Goal: Task Accomplishment & Management: Complete application form

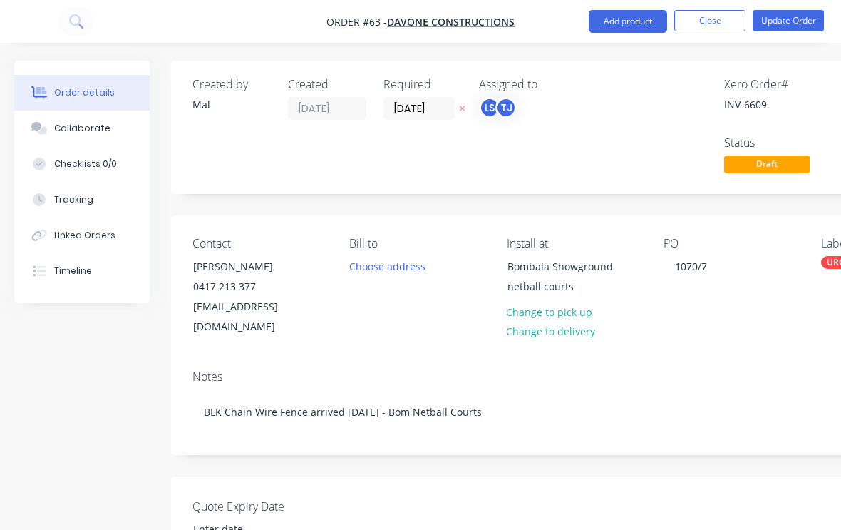
scroll to position [806, 124]
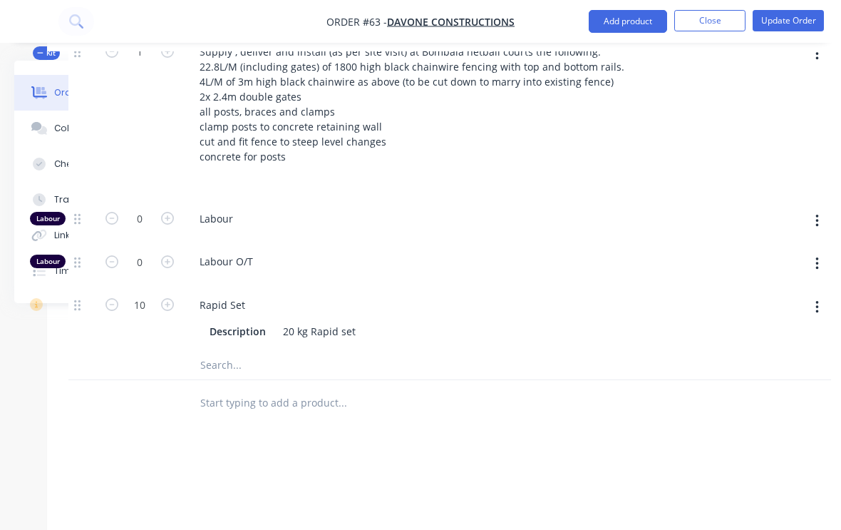
click at [705, 24] on button "Close" at bounding box center [709, 20] width 71 height 21
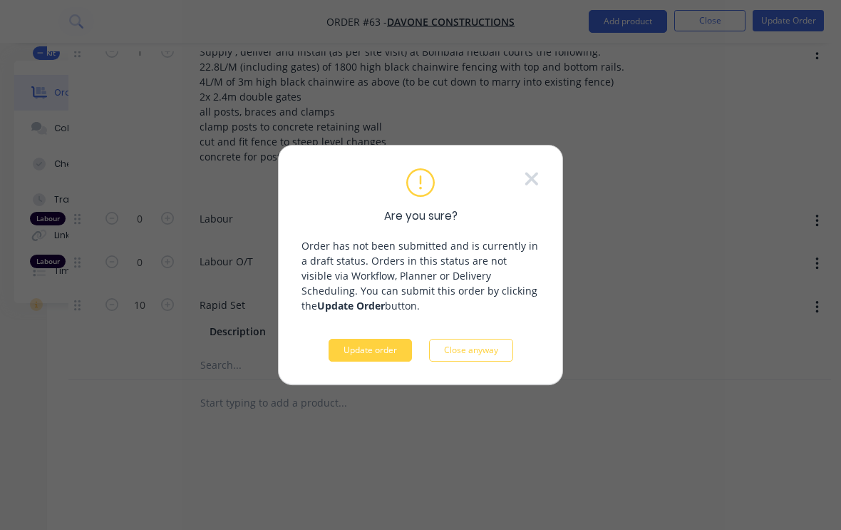
click at [376, 348] on button "Update order" at bounding box center [370, 350] width 83 height 23
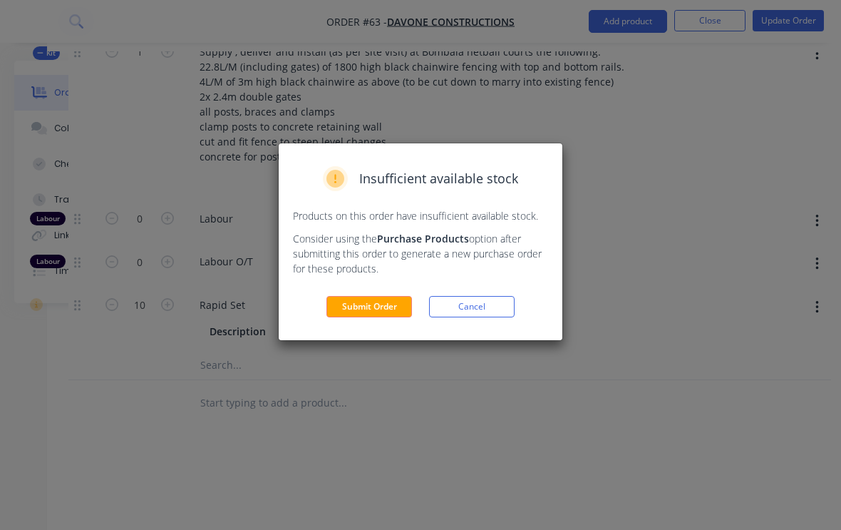
click at [377, 299] on button "Submit Order" at bounding box center [370, 306] width 86 height 21
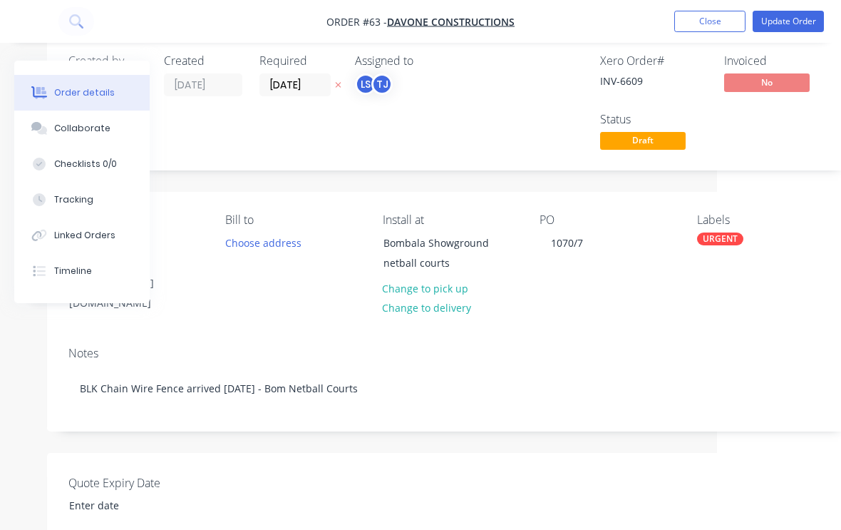
scroll to position [24, 0]
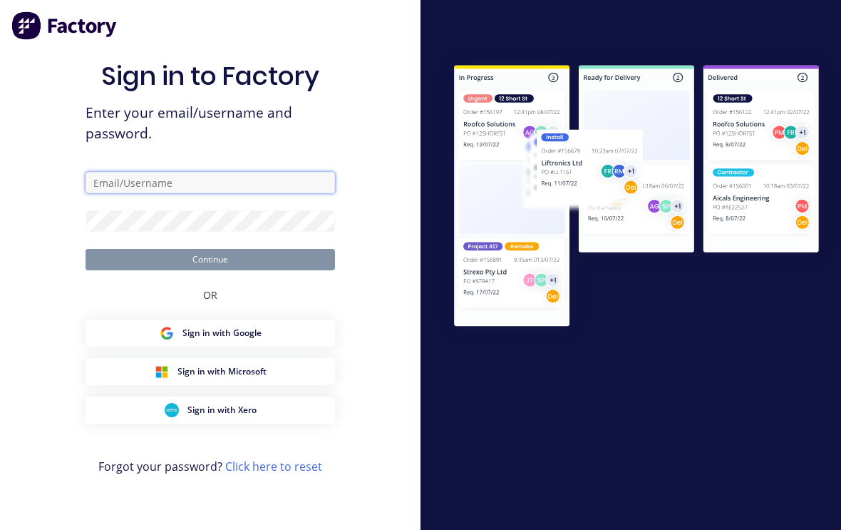
click at [257, 178] on input "text" at bounding box center [211, 182] width 250 height 21
type input "[EMAIL_ADDRESS][DOMAIN_NAME]"
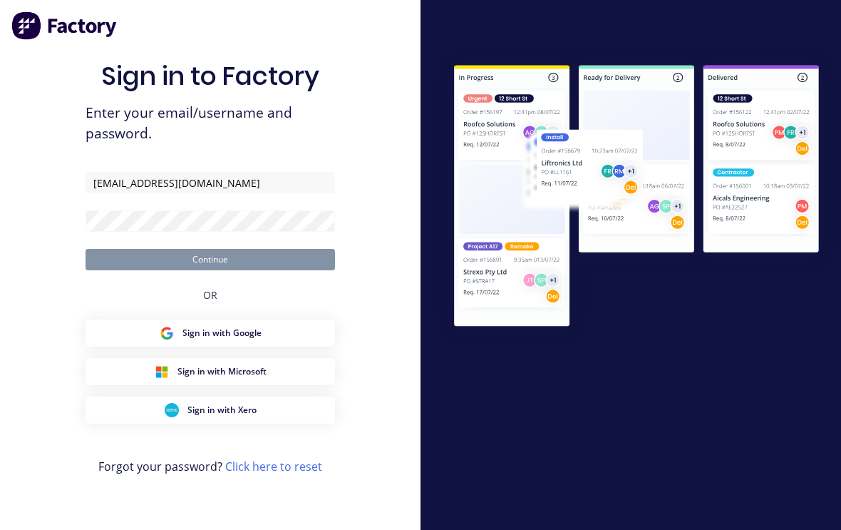
click at [210, 249] on button "Continue" at bounding box center [211, 259] width 250 height 21
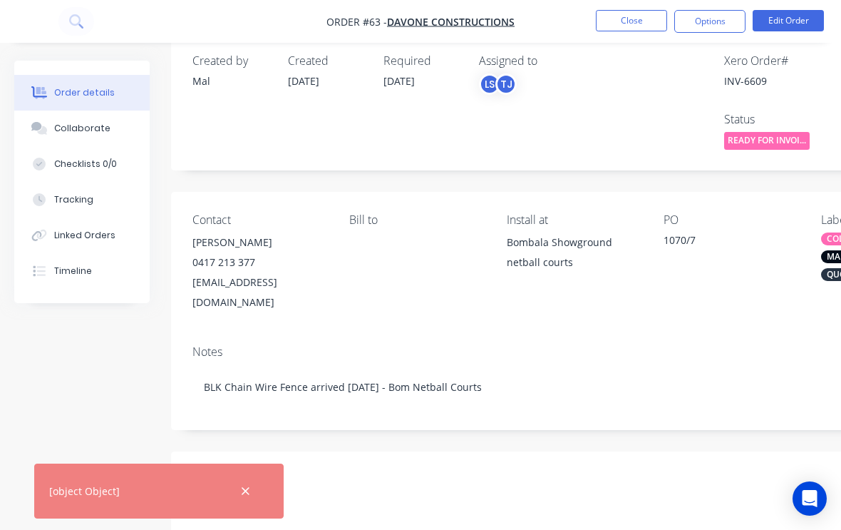
click at [643, 12] on button "Close" at bounding box center [631, 20] width 71 height 21
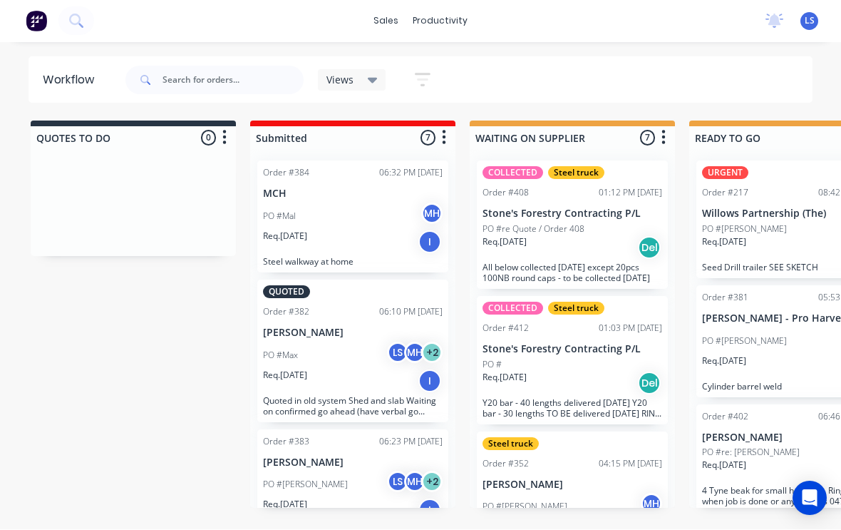
scroll to position [1, 0]
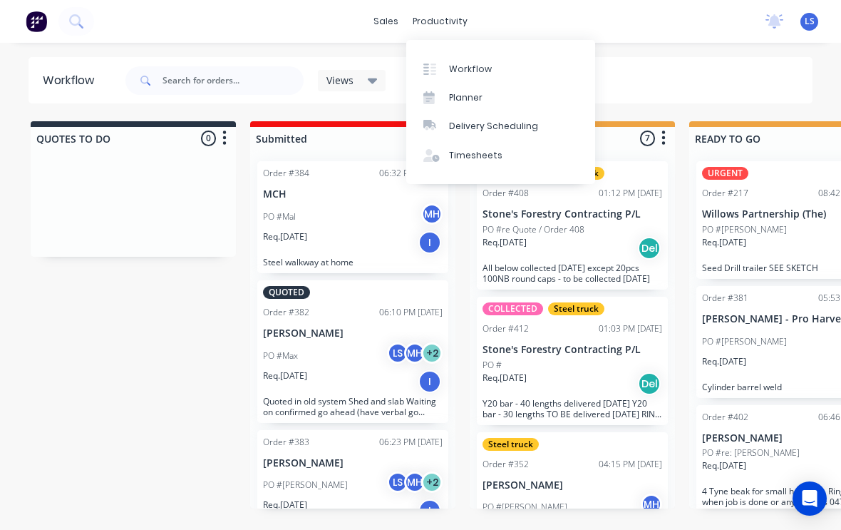
click at [391, 5] on div "sales productivity sales Sales Orders Customers Price Level Manager productivit…" at bounding box center [420, 21] width 841 height 43
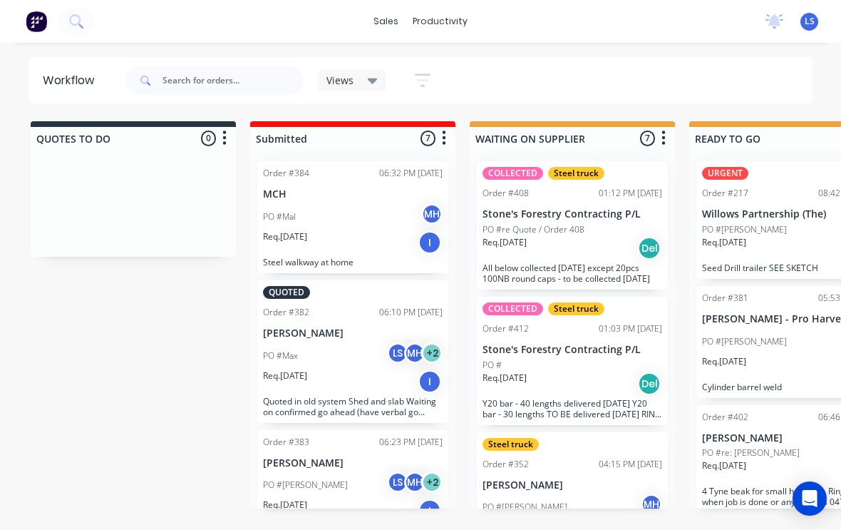
click at [395, 5] on div "sales productivity sales Sales Orders Customers Price Level Manager productivit…" at bounding box center [420, 21] width 841 height 43
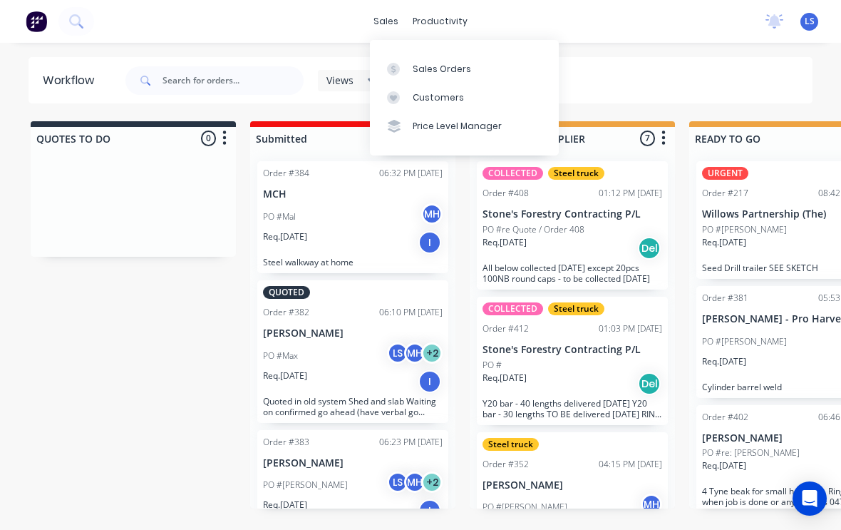
click at [434, 63] on div "Sales Orders" at bounding box center [442, 69] width 58 height 13
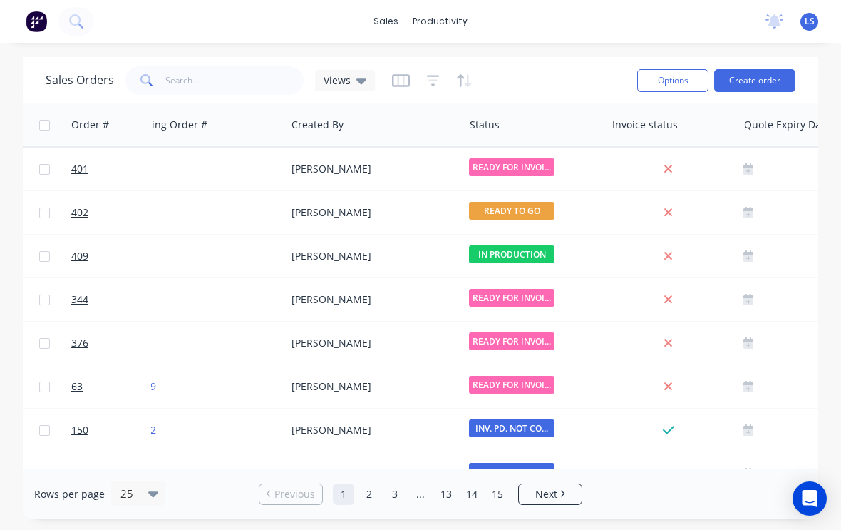
scroll to position [0, 518]
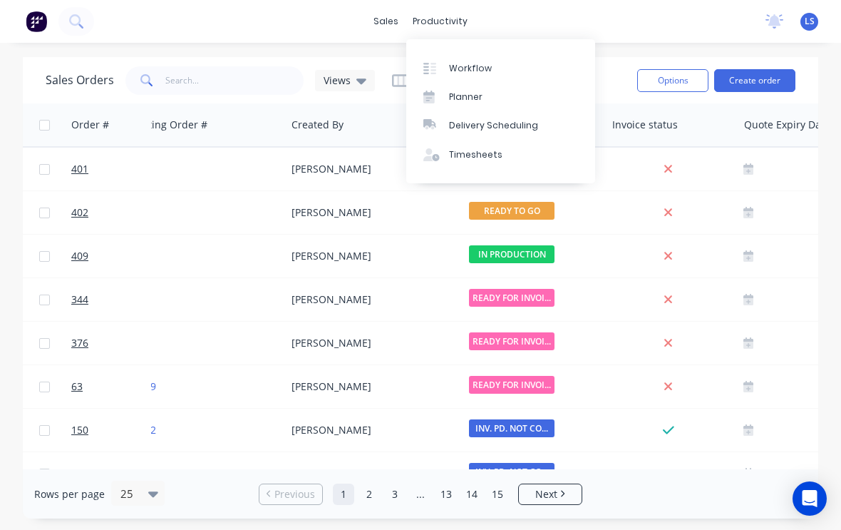
click at [468, 67] on div "Workflow" at bounding box center [470, 68] width 43 height 13
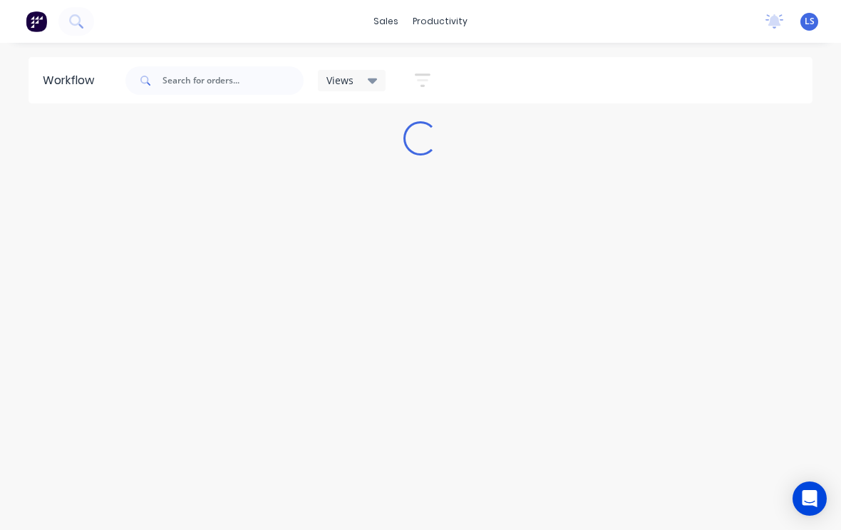
click at [81, 19] on icon at bounding box center [76, 21] width 14 height 14
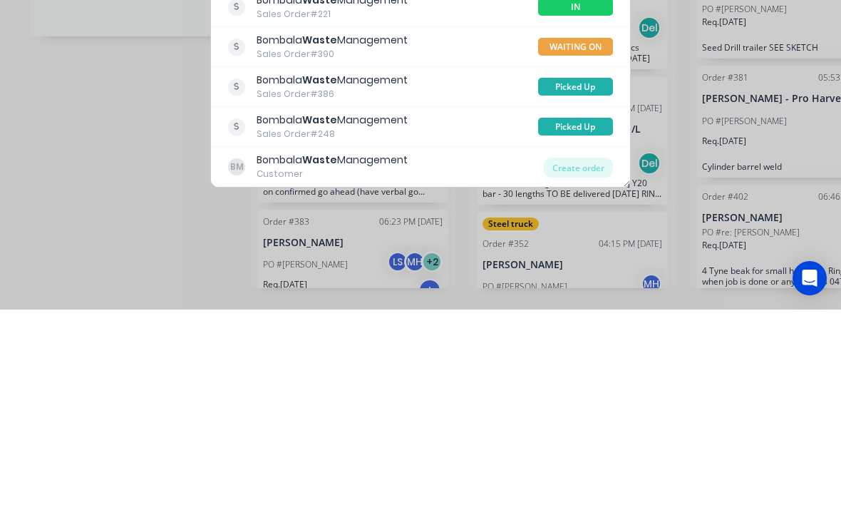
type input "Waste"
click at [588, 378] on div "Create order" at bounding box center [578, 388] width 69 height 20
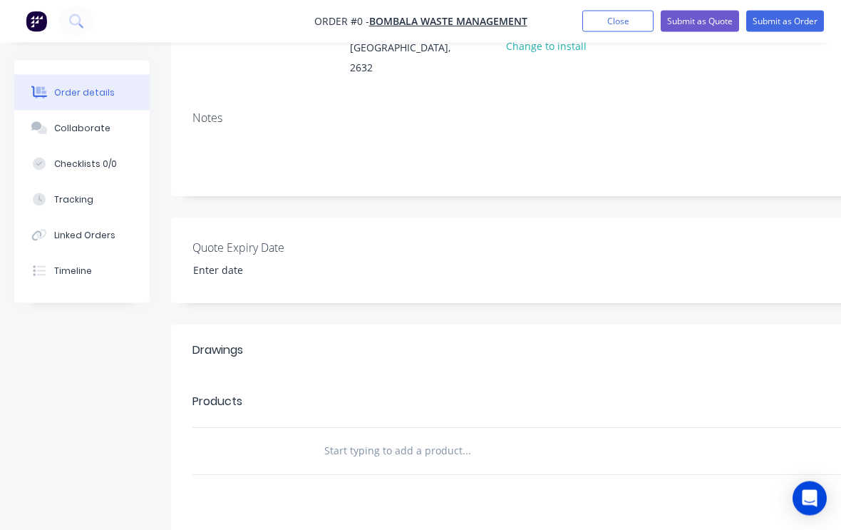
scroll to position [202, 0]
click at [381, 436] on input "text" at bounding box center [466, 450] width 285 height 29
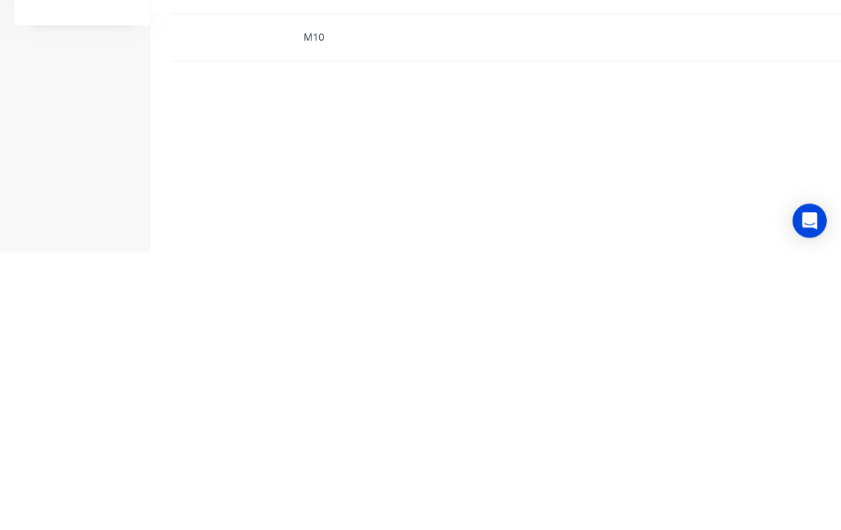
scroll to position [337, 21]
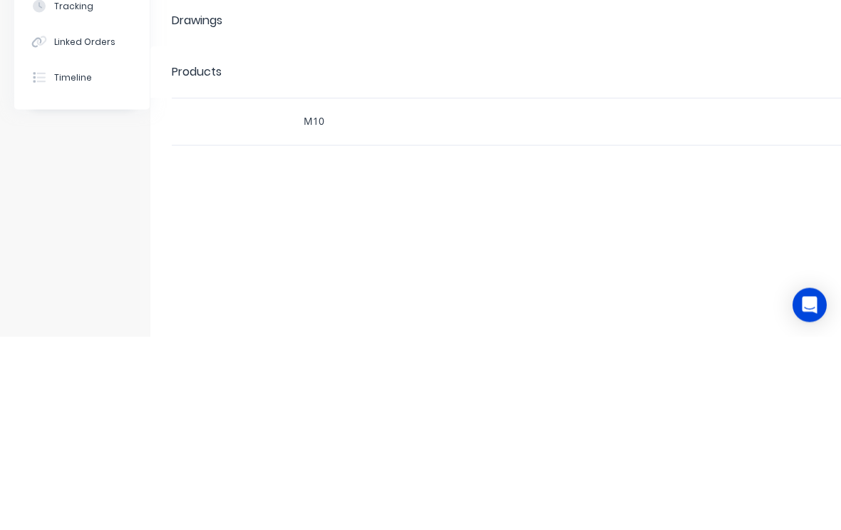
click at [543, 301] on input "M10" at bounding box center [445, 315] width 285 height 29
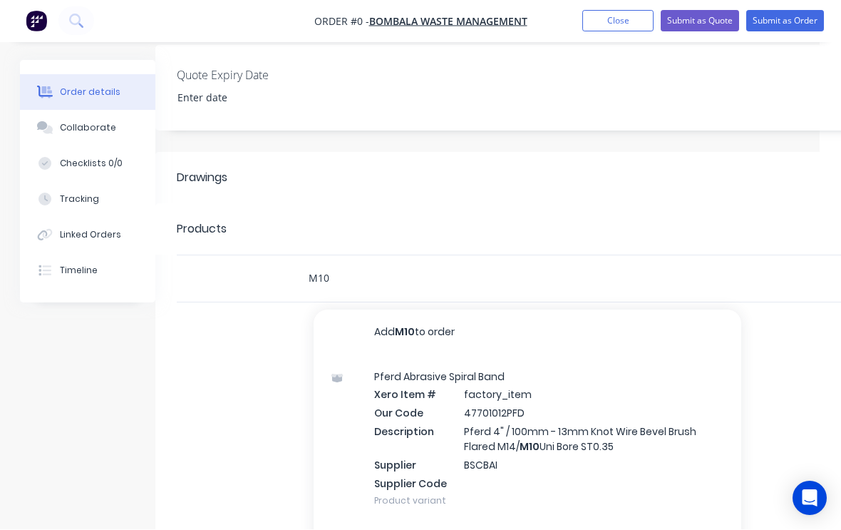
scroll to position [356, 21]
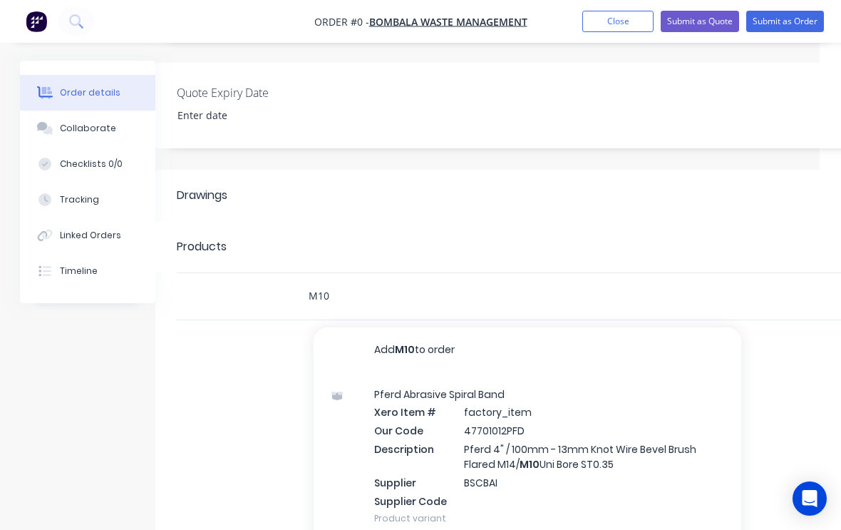
type input "M10"
click at [666, 282] on div "M10 Add M10 to order Pferd Abrasive Spiral Band Xero Item # factory_item Our Co…" at bounding box center [511, 296] width 428 height 29
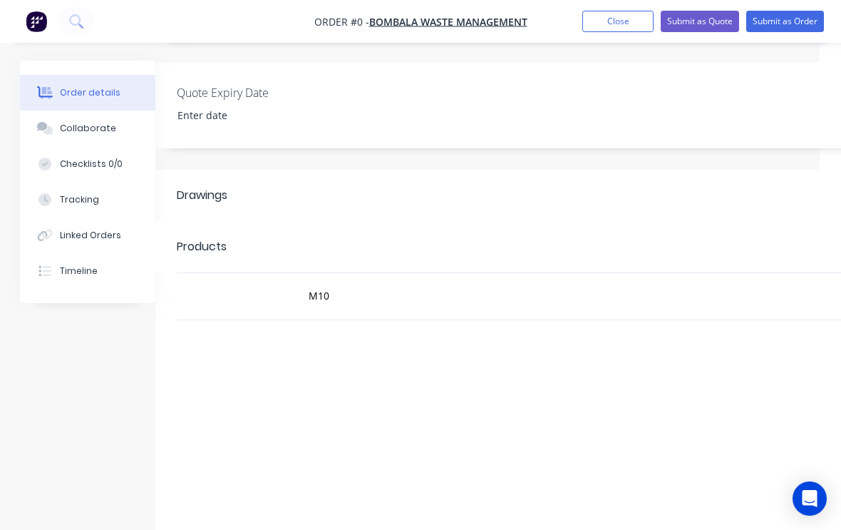
click at [651, 282] on div "M10" at bounding box center [511, 296] width 428 height 29
click at [639, 282] on div "M10" at bounding box center [511, 296] width 428 height 29
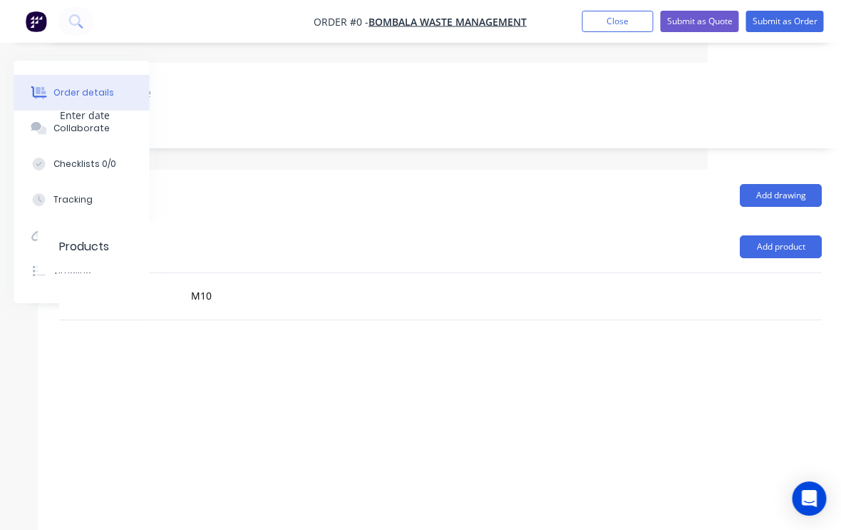
scroll to position [356, 150]
click at [782, 235] on button "Add product" at bounding box center [765, 246] width 82 height 23
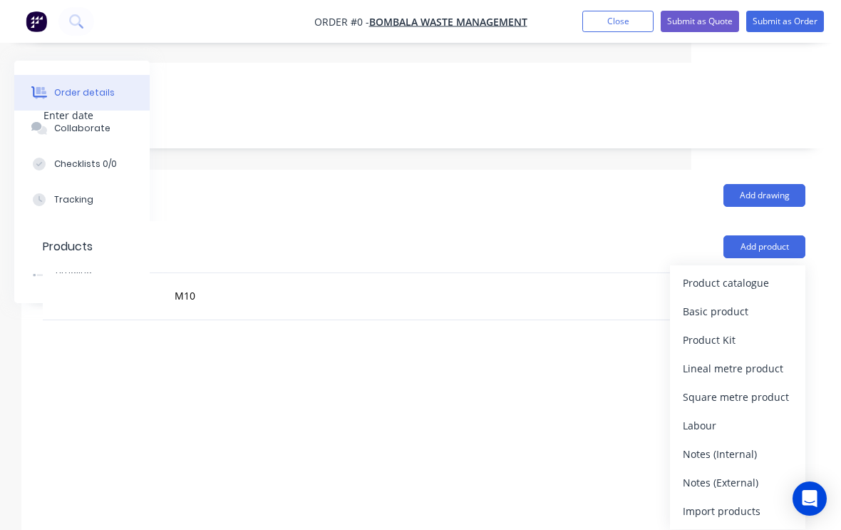
click at [759, 272] on div "Product catalogue" at bounding box center [738, 282] width 110 height 21
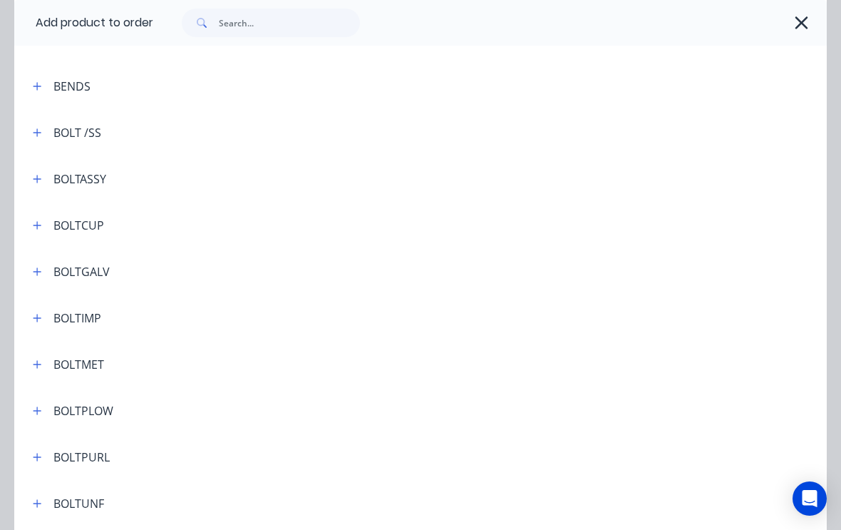
scroll to position [324, 0]
click at [39, 358] on button "button" at bounding box center [38, 365] width 18 height 18
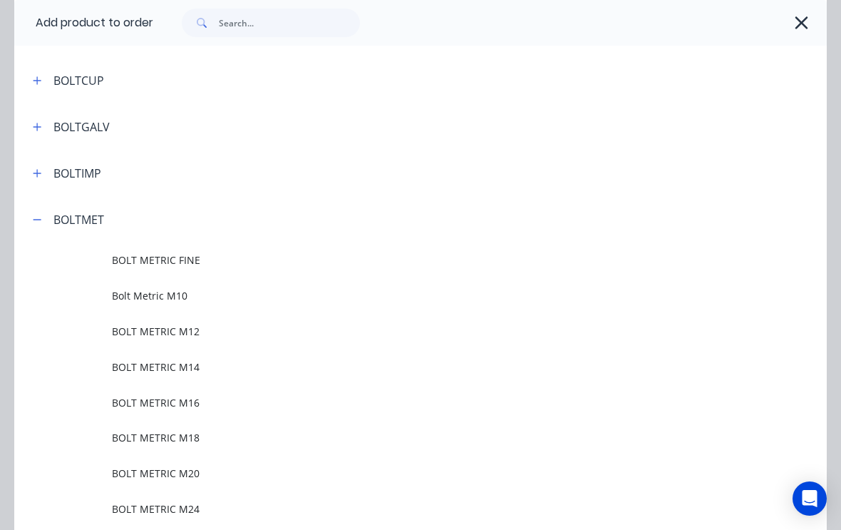
scroll to position [471, 0]
click at [215, 295] on span "Bolt Metric M10" at bounding box center [398, 294] width 573 height 15
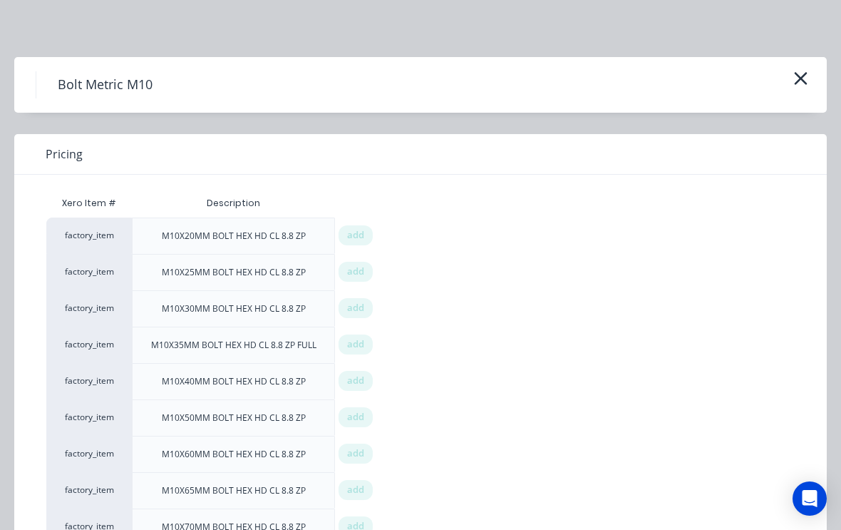
scroll to position [24, 0]
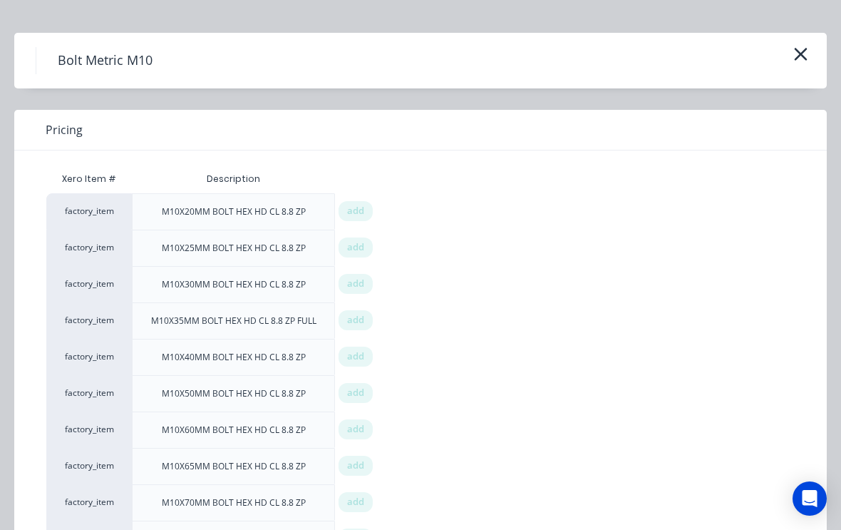
click at [359, 391] on span "add" at bounding box center [355, 393] width 17 height 14
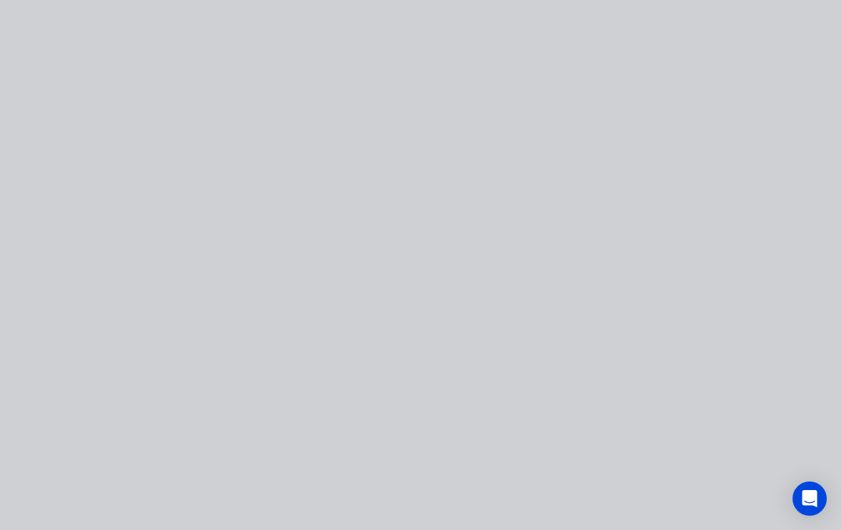
scroll to position [0, 0]
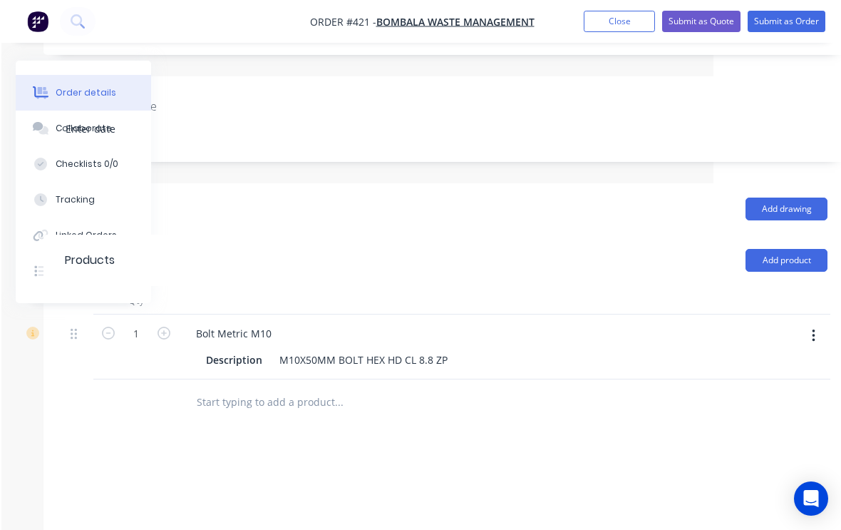
click at [167, 327] on icon "button" at bounding box center [162, 333] width 13 height 13
click at [170, 327] on icon "button" at bounding box center [164, 333] width 13 height 13
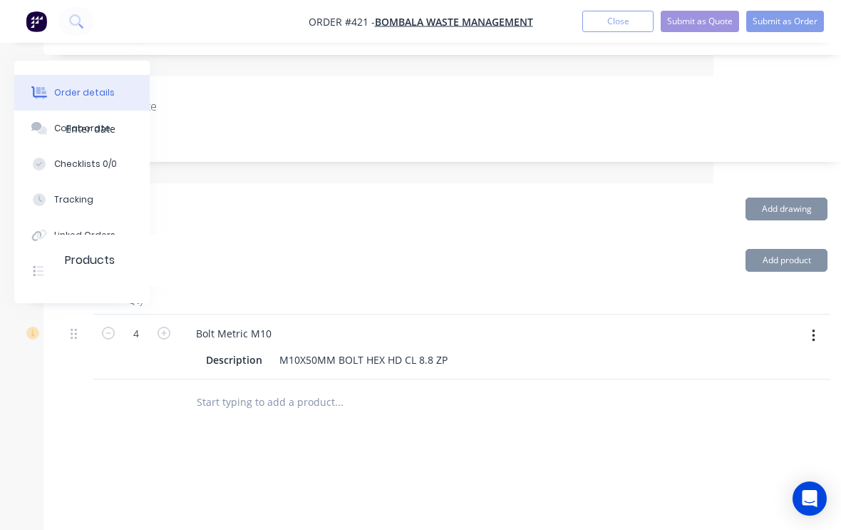
click at [161, 327] on icon "button" at bounding box center [164, 333] width 13 height 13
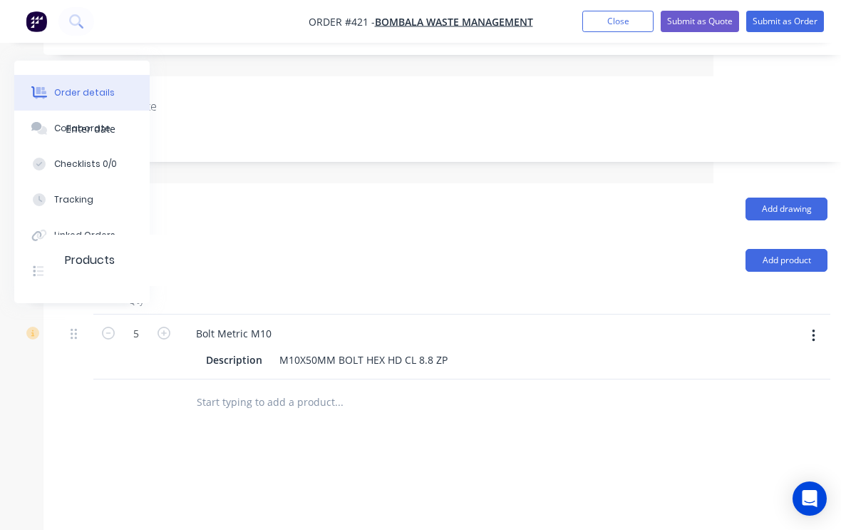
click at [169, 327] on icon "button" at bounding box center [164, 333] width 13 height 13
type input "6"
click at [787, 249] on button "Add product" at bounding box center [787, 260] width 82 height 23
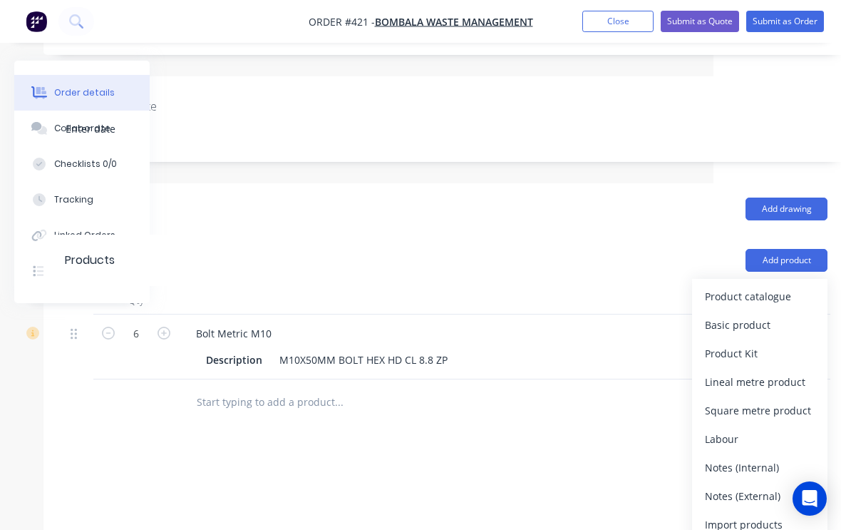
click at [756, 286] on div "Product catalogue" at bounding box center [760, 296] width 110 height 21
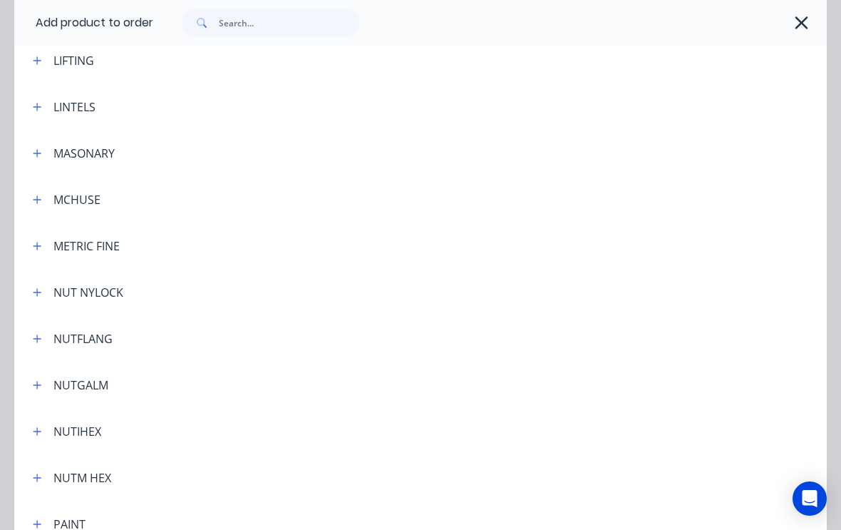
scroll to position [2904, 0]
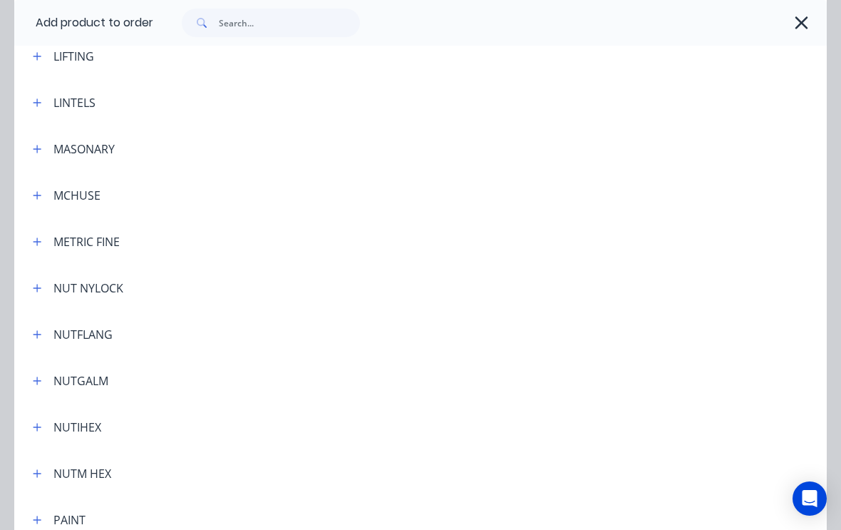
click at [41, 433] on button "button" at bounding box center [38, 427] width 18 height 18
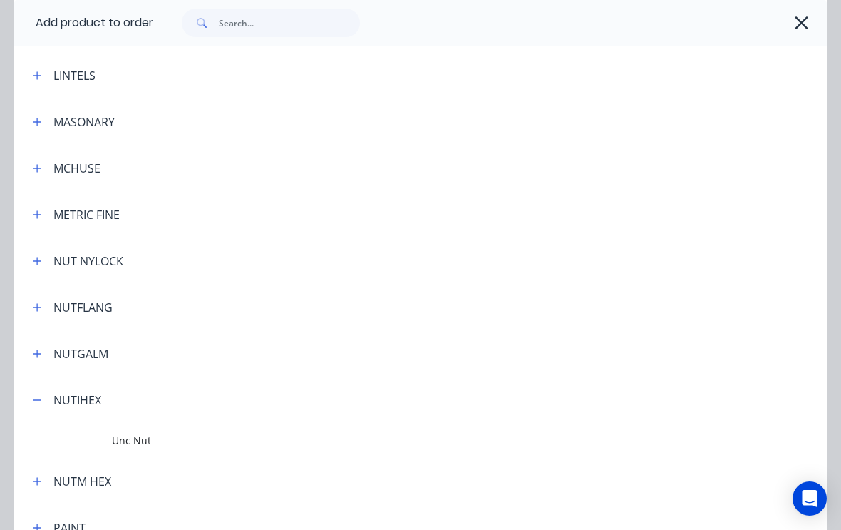
scroll to position [2930, 0]
click at [42, 404] on button "button" at bounding box center [38, 400] width 18 height 18
click at [37, 453] on button "button" at bounding box center [38, 447] width 18 height 18
click at [31, 259] on button "button" at bounding box center [38, 261] width 18 height 18
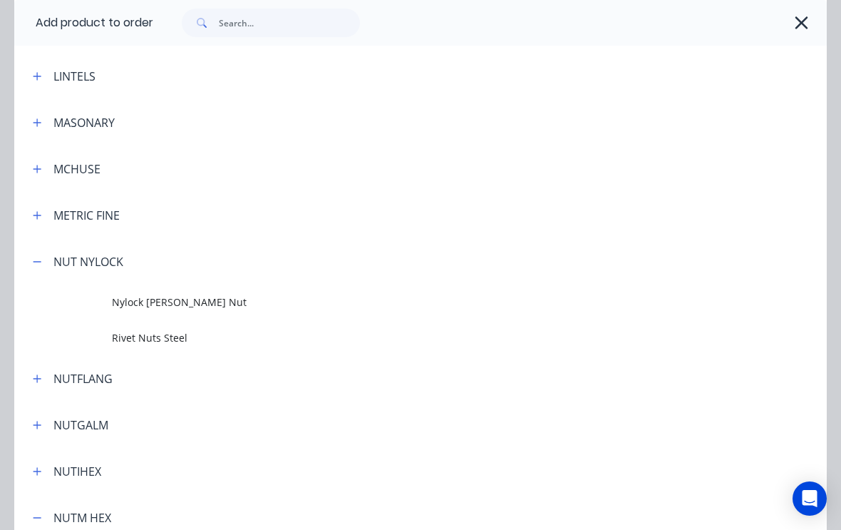
click at [43, 264] on button "button" at bounding box center [38, 261] width 18 height 18
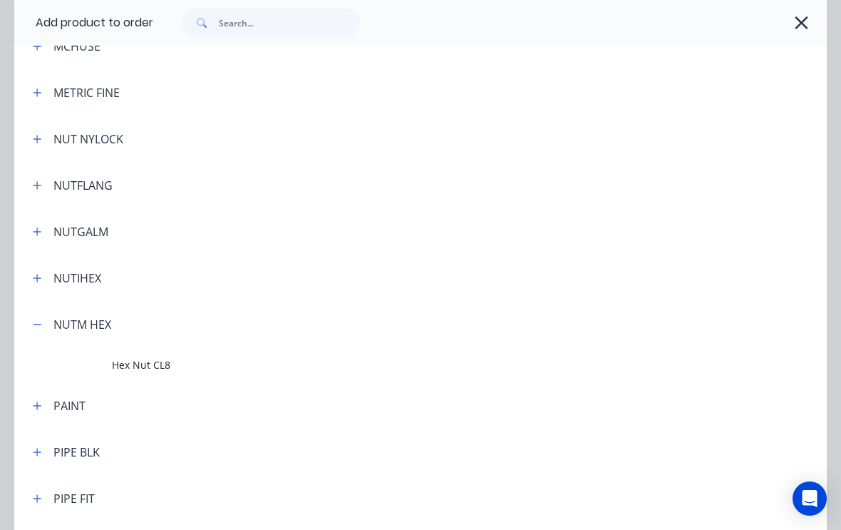
scroll to position [3056, 0]
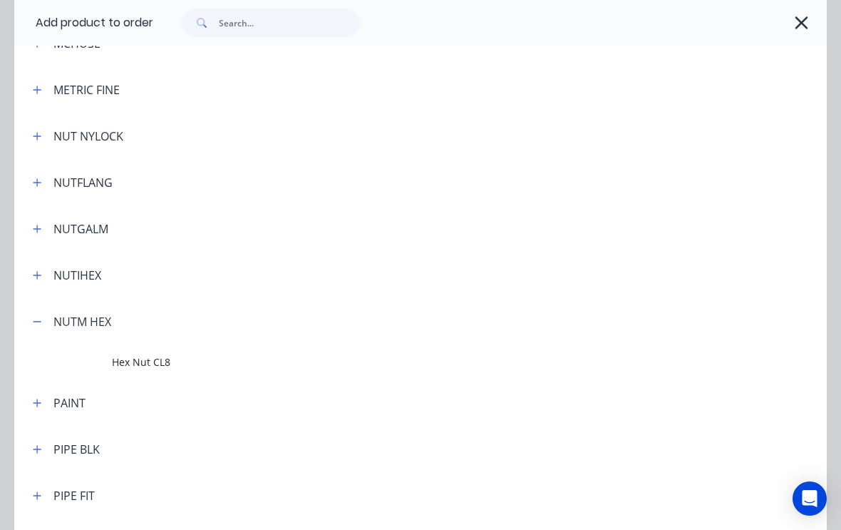
click at [172, 357] on span "Hex Nut CL8" at bounding box center [398, 361] width 573 height 15
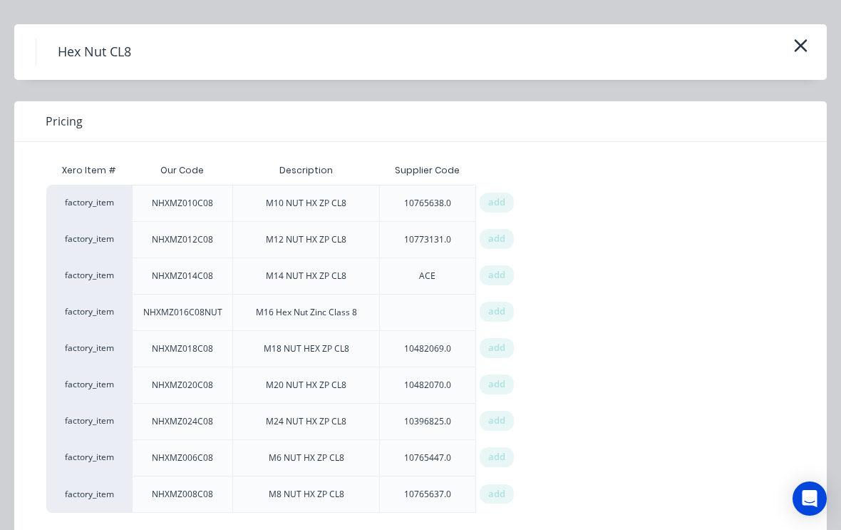
click at [801, 36] on icon "button" at bounding box center [801, 46] width 15 height 20
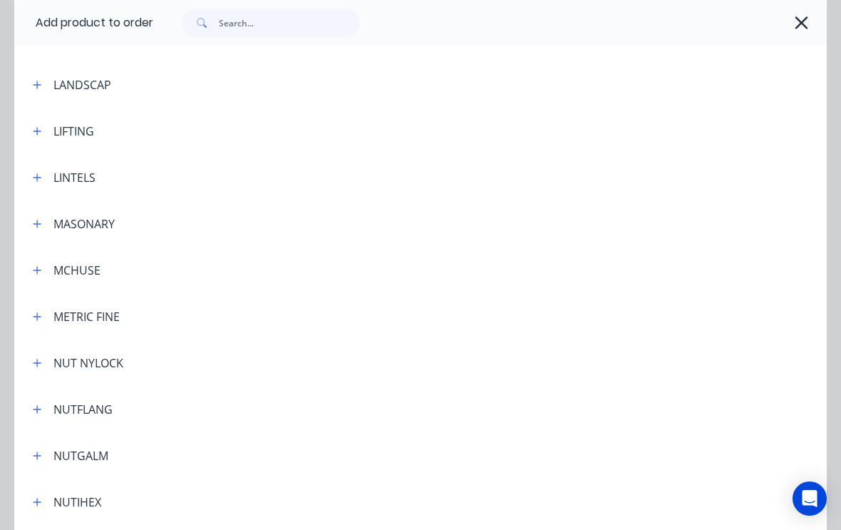
scroll to position [2820, 0]
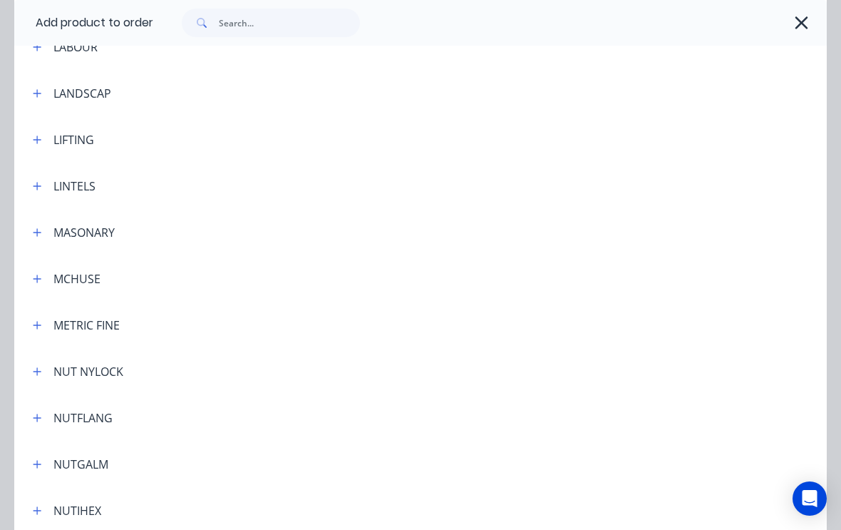
click at [29, 281] on button "button" at bounding box center [38, 278] width 18 height 18
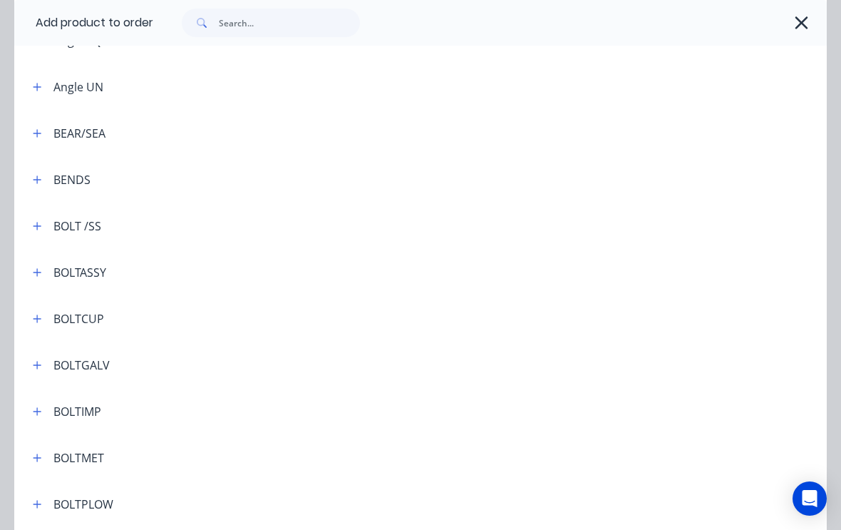
scroll to position [210, 0]
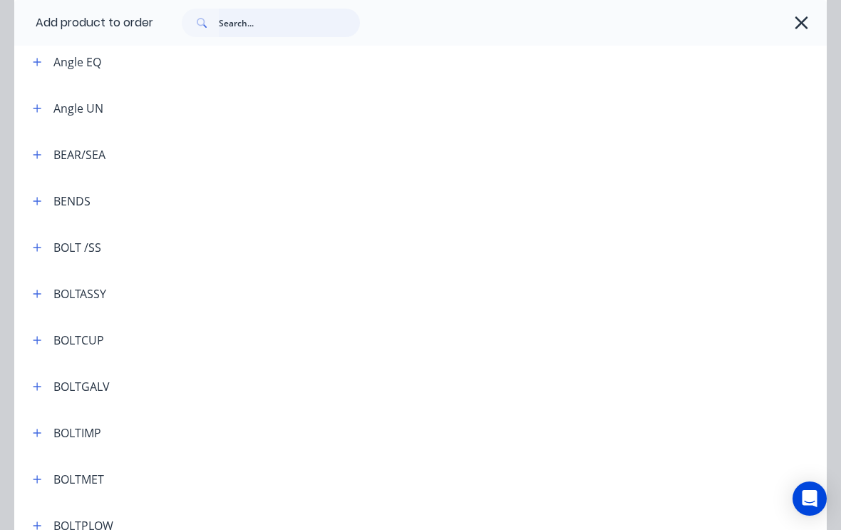
click at [289, 18] on input "text" at bounding box center [289, 23] width 141 height 29
type input "Nut"
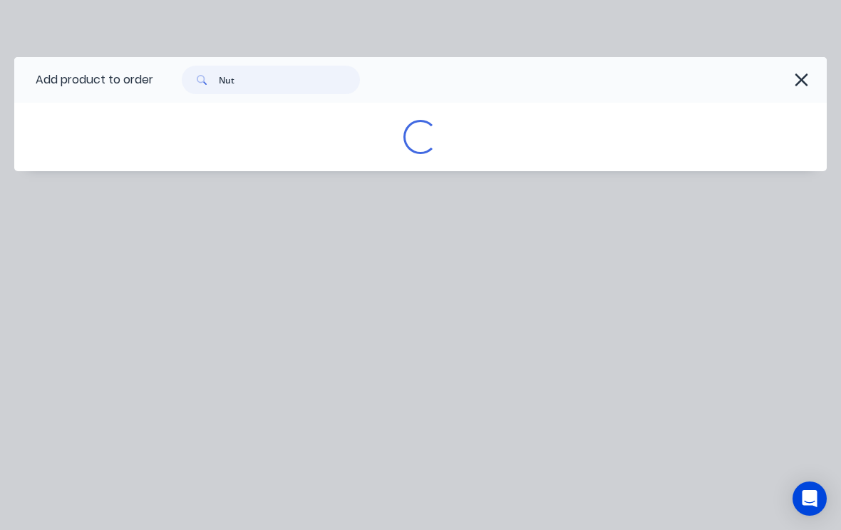
scroll to position [0, 0]
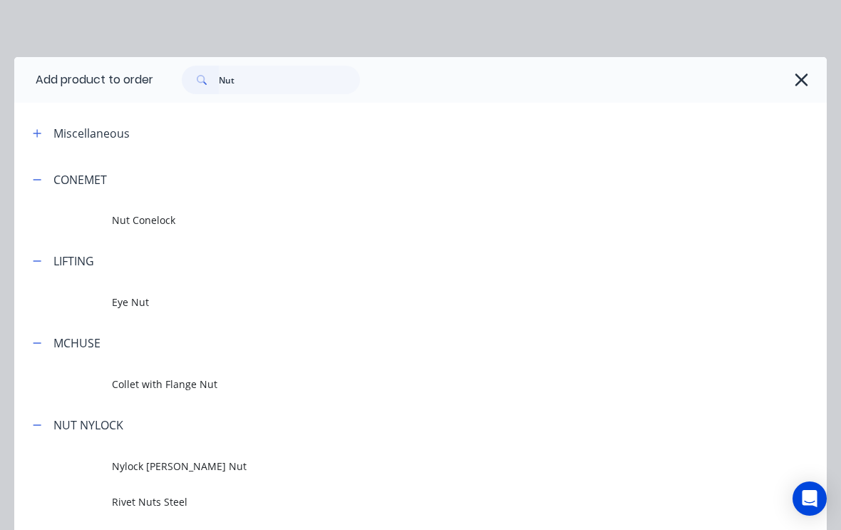
click at [154, 222] on span "Nut Conelock" at bounding box center [398, 219] width 573 height 15
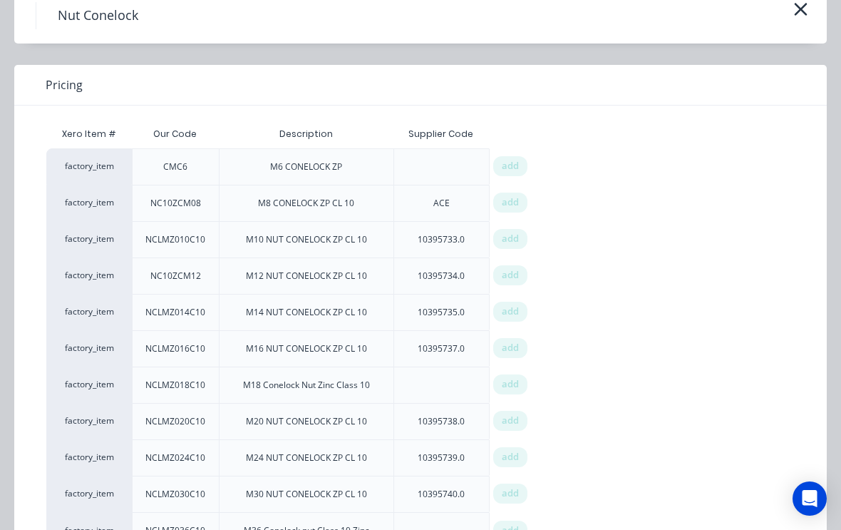
scroll to position [70, 0]
click at [514, 231] on span "add" at bounding box center [510, 238] width 17 height 14
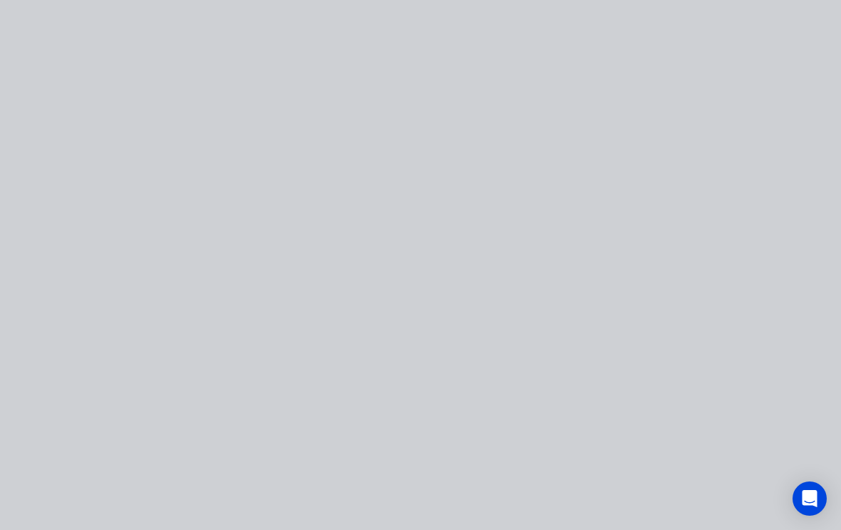
scroll to position [0, 0]
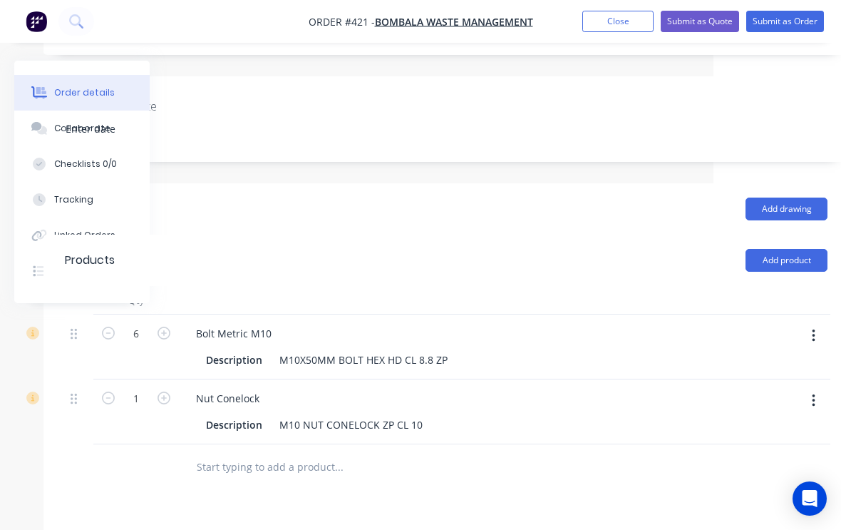
click at [170, 389] on button "button" at bounding box center [164, 396] width 19 height 15
click at [168, 386] on form "2" at bounding box center [136, 396] width 74 height 21
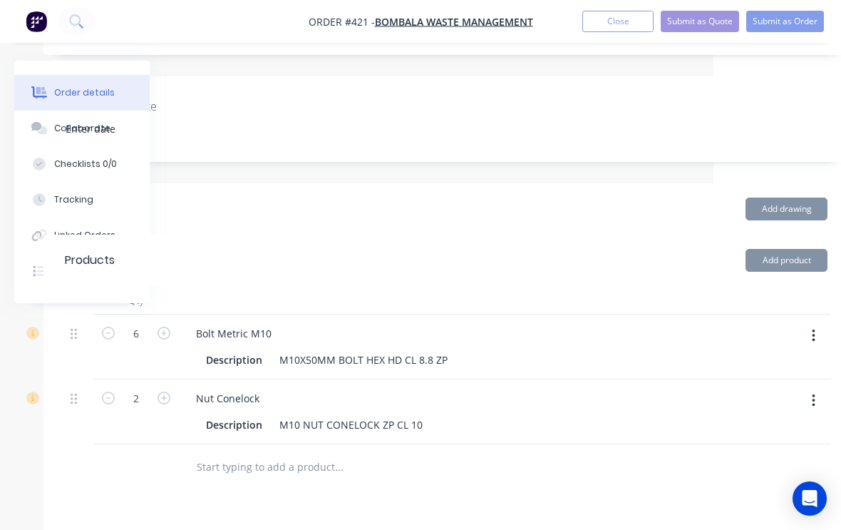
click at [170, 389] on button "button" at bounding box center [164, 396] width 19 height 15
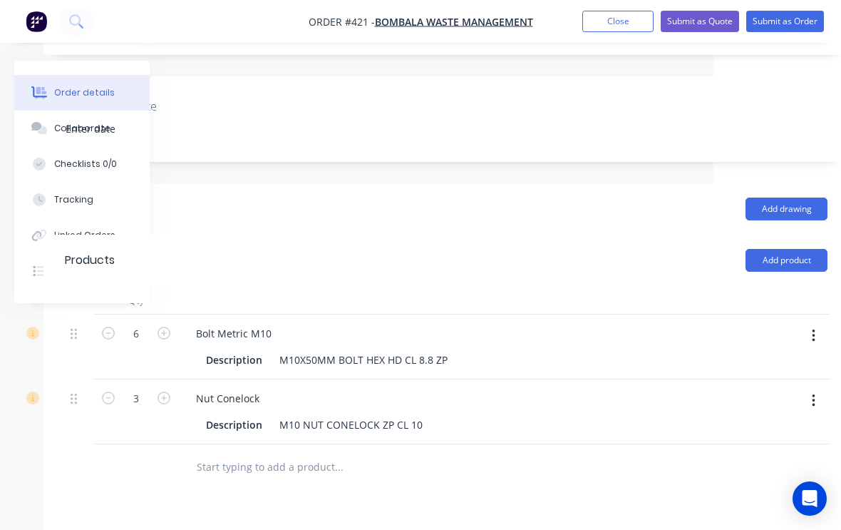
click at [170, 389] on button "button" at bounding box center [164, 396] width 19 height 15
click at [173, 389] on button "button" at bounding box center [164, 396] width 19 height 15
type input "6"
click at [799, 249] on button "Add product" at bounding box center [787, 260] width 82 height 23
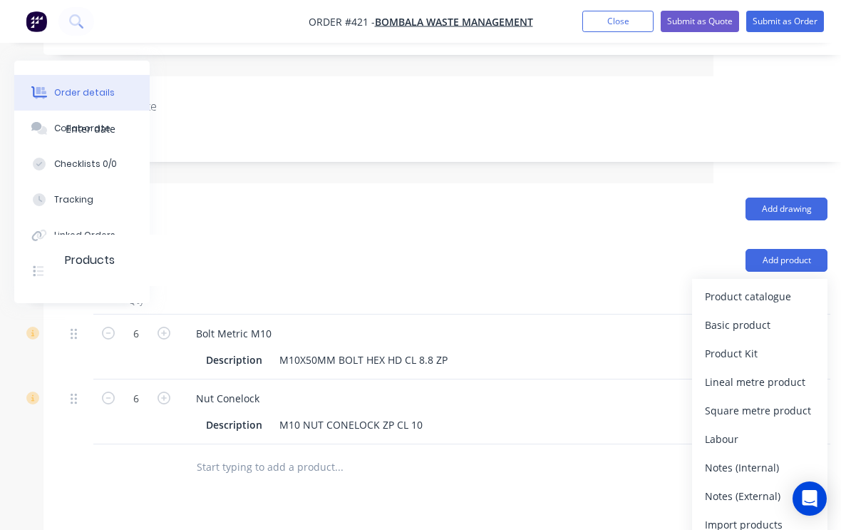
click at [741, 286] on div "Product catalogue" at bounding box center [760, 296] width 110 height 21
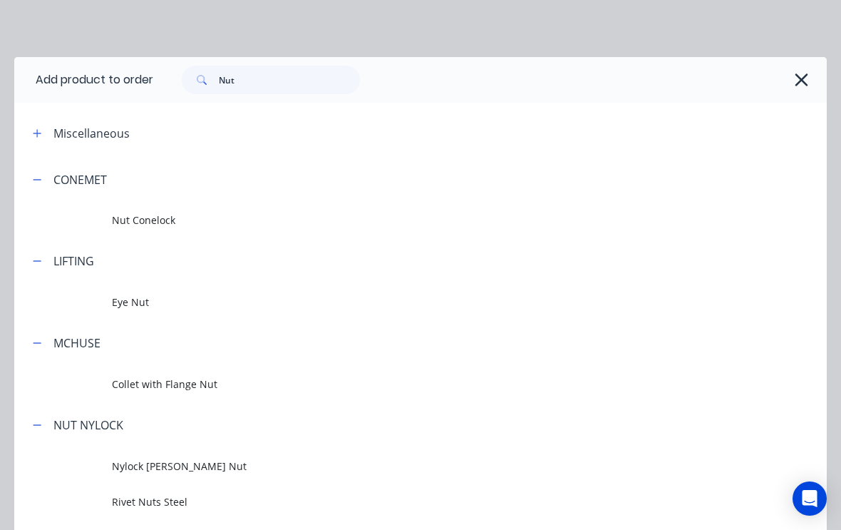
click at [45, 176] on button "button" at bounding box center [38, 179] width 18 height 18
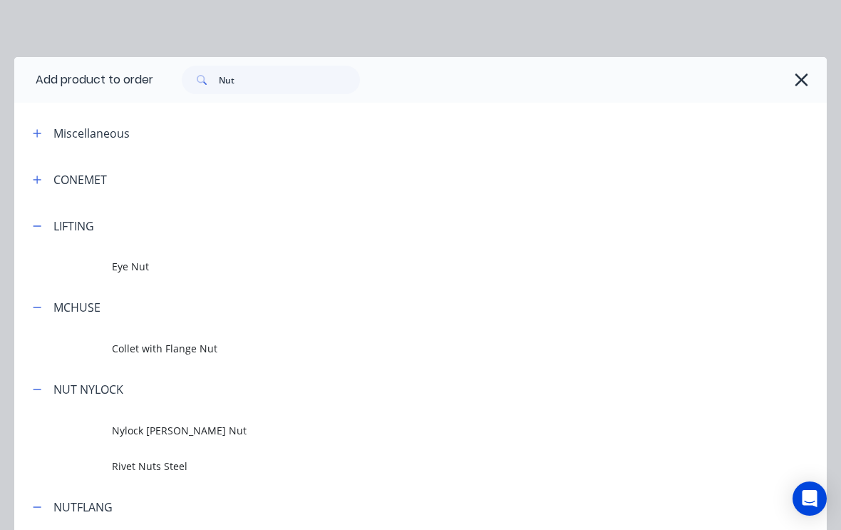
click at [42, 222] on button "button" at bounding box center [38, 226] width 18 height 18
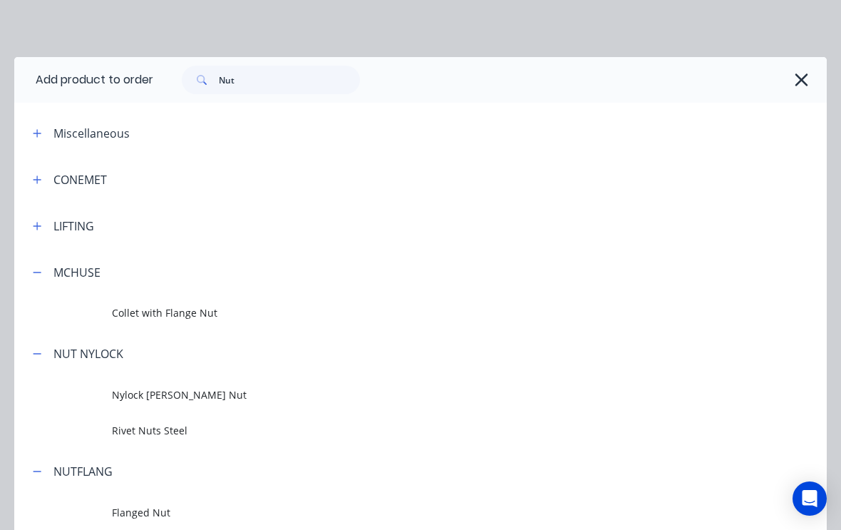
click at [43, 272] on button "button" at bounding box center [38, 272] width 18 height 18
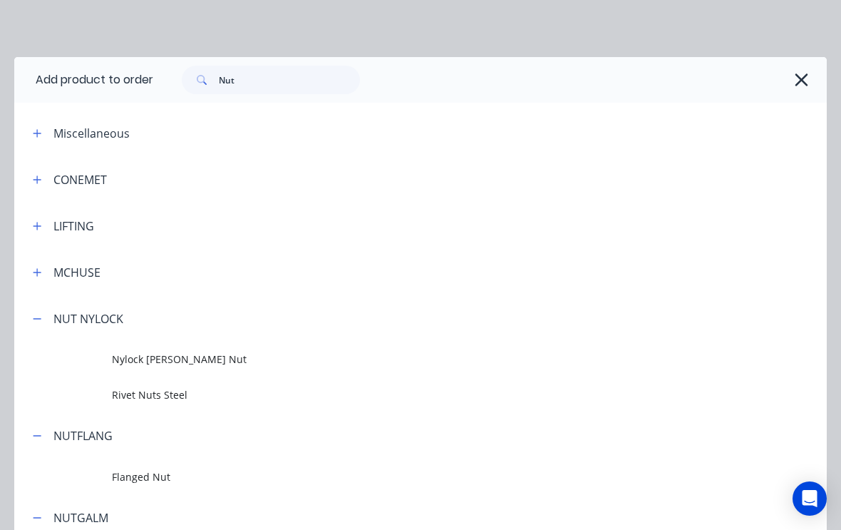
click at [44, 317] on button "button" at bounding box center [38, 318] width 18 height 18
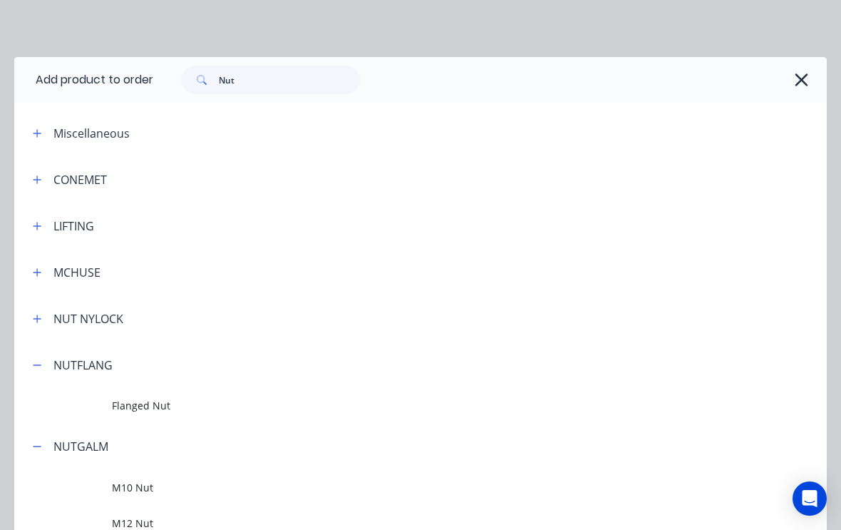
click at [38, 369] on icon "button" at bounding box center [37, 365] width 9 height 10
click at [41, 408] on icon "button" at bounding box center [37, 411] width 9 height 10
click at [264, 101] on div "Nut" at bounding box center [490, 80] width 674 height 46
click at [263, 101] on div "Nut" at bounding box center [490, 80] width 674 height 46
click at [310, 75] on input "Nut" at bounding box center [289, 80] width 141 height 29
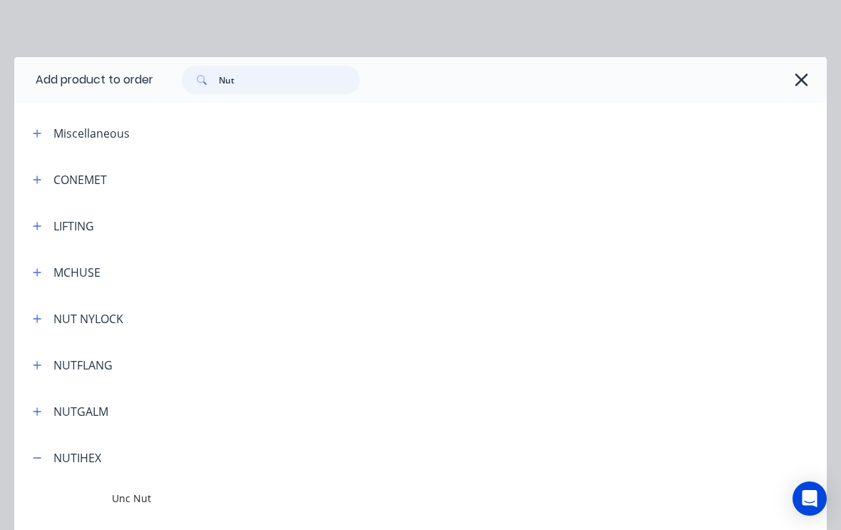
scroll to position [342, 128]
type input "N"
type input "Washer"
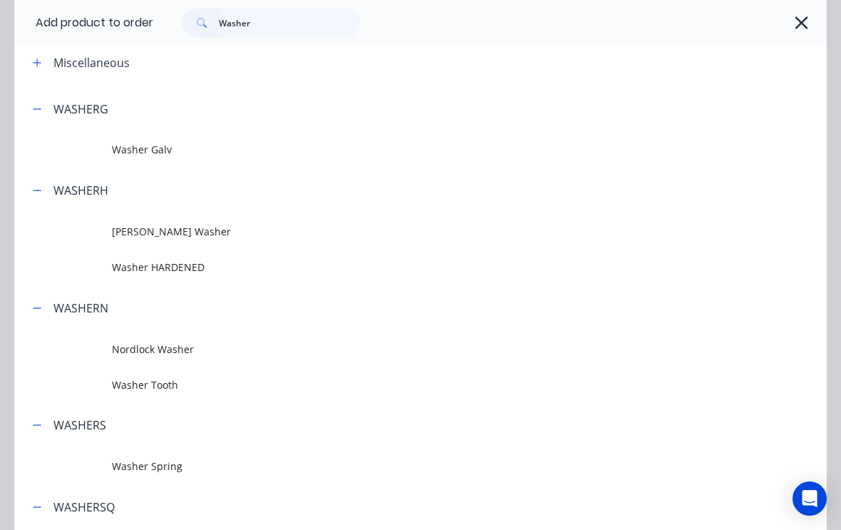
scroll to position [71, 0]
click at [178, 269] on span "Washer HARDENED" at bounding box center [398, 266] width 573 height 15
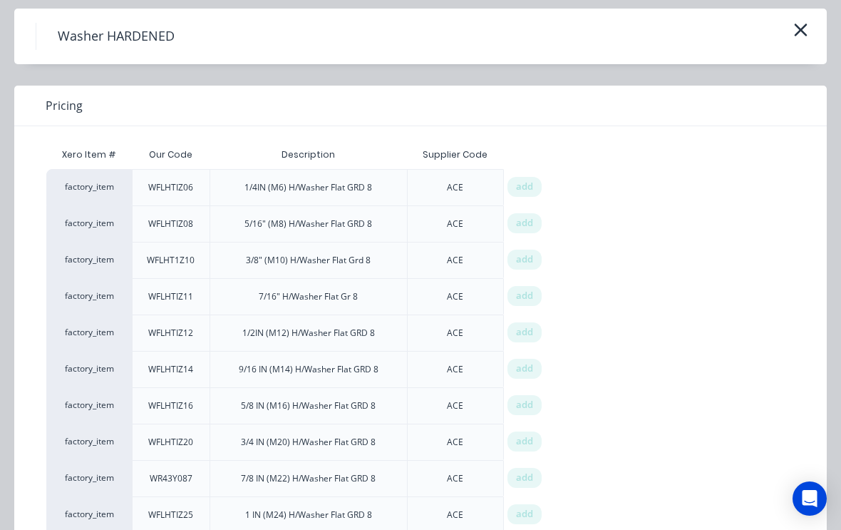
scroll to position [49, 0]
click at [533, 253] on span "add" at bounding box center [524, 259] width 17 height 14
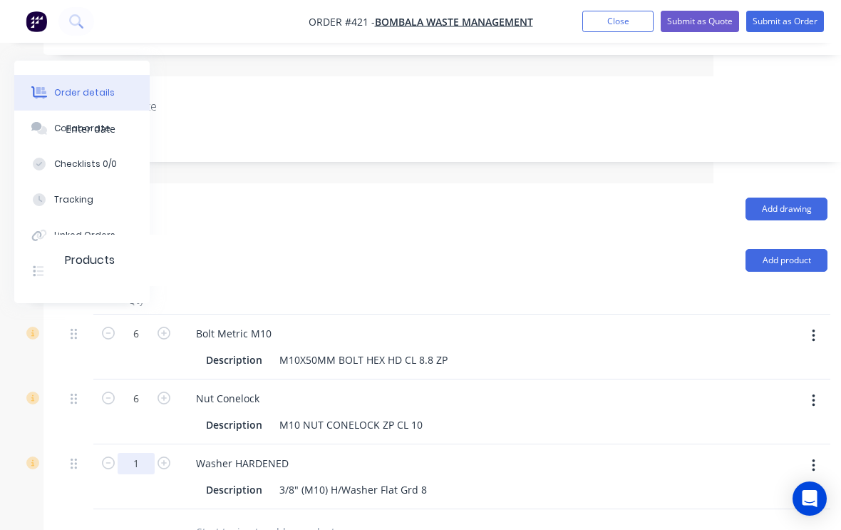
click at [130, 344] on input "1" at bounding box center [136, 333] width 37 height 21
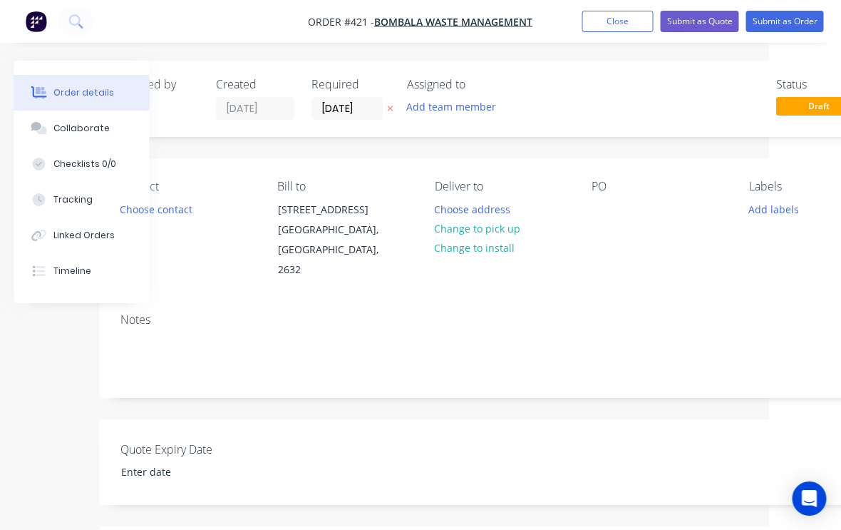
scroll to position [0, 78]
type input "24"
click at [498, 225] on button "Change to pick up" at bounding box center [471, 228] width 101 height 19
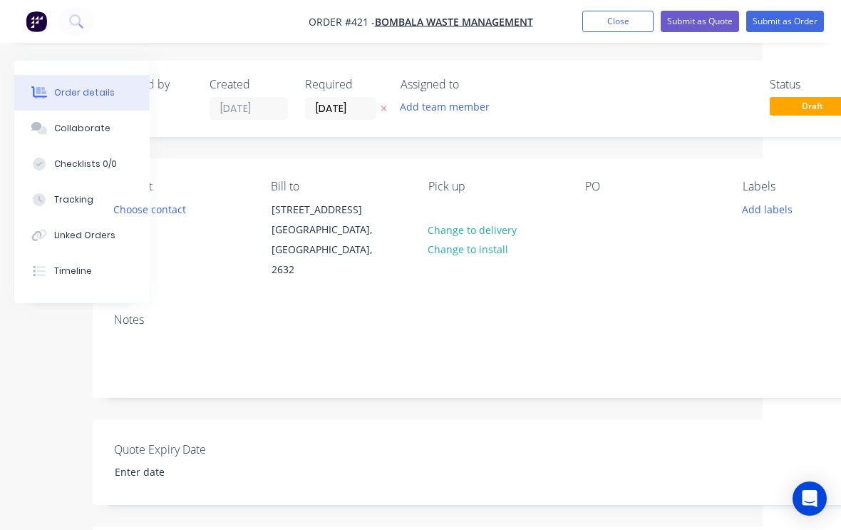
click at [754, 213] on button "Add labels" at bounding box center [767, 208] width 66 height 19
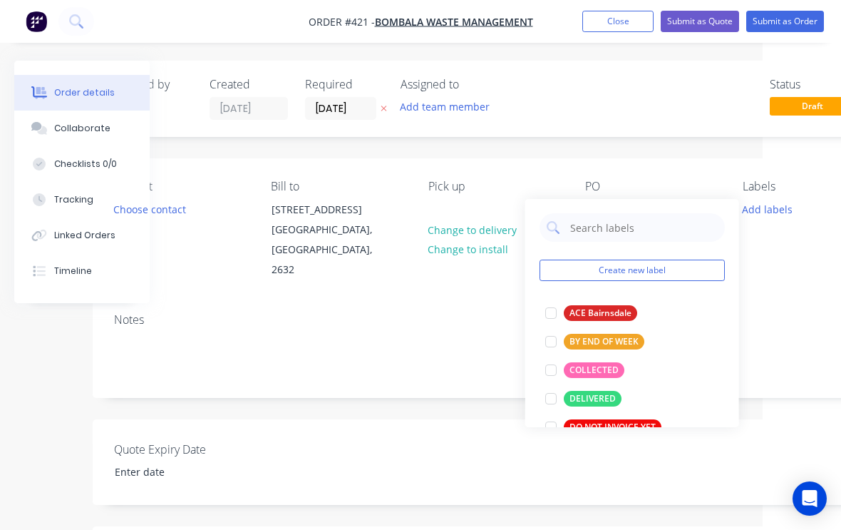
click at [549, 367] on div at bounding box center [551, 370] width 29 height 29
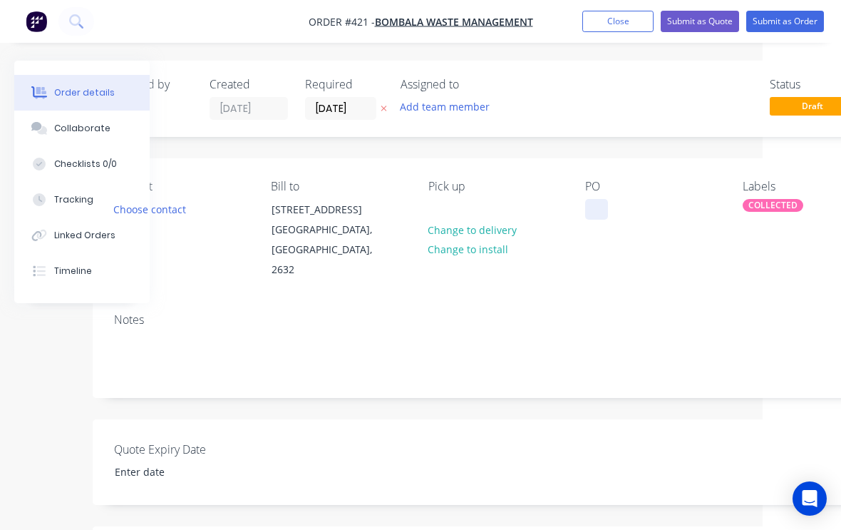
click at [608, 209] on div at bounding box center [596, 209] width 23 height 21
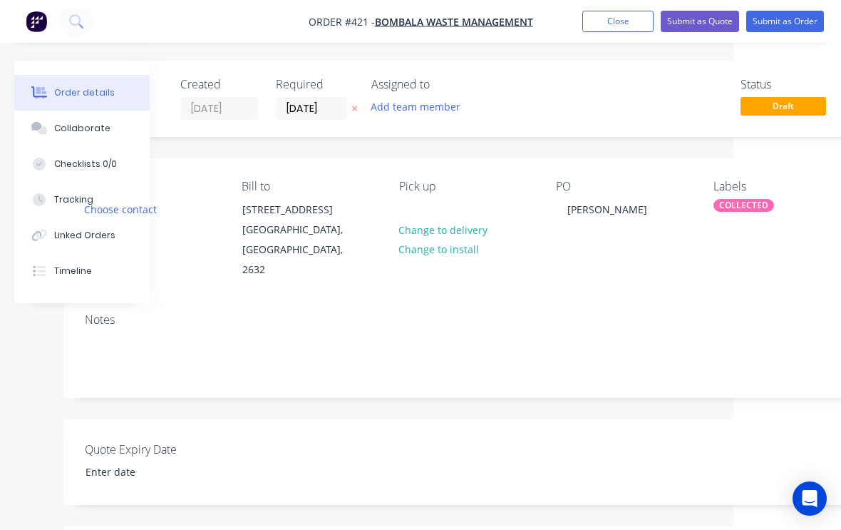
scroll to position [0, 85]
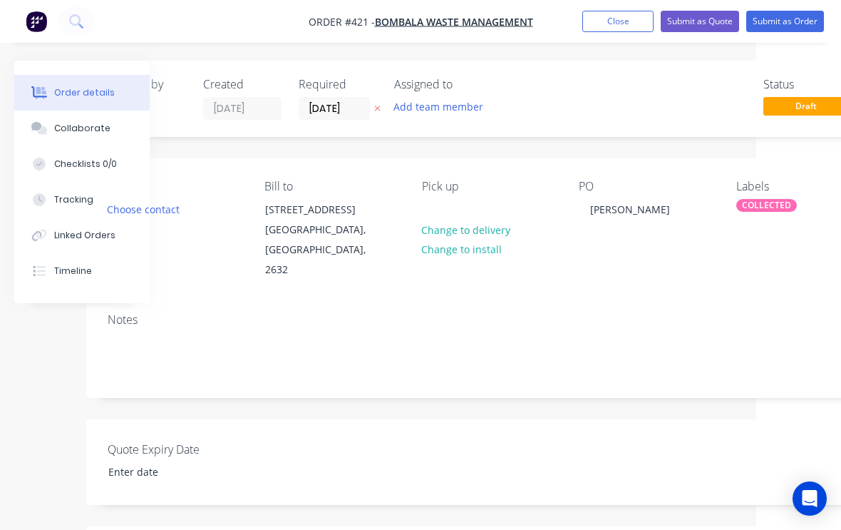
click at [790, 31] on button "Submit as Order" at bounding box center [785, 21] width 78 height 21
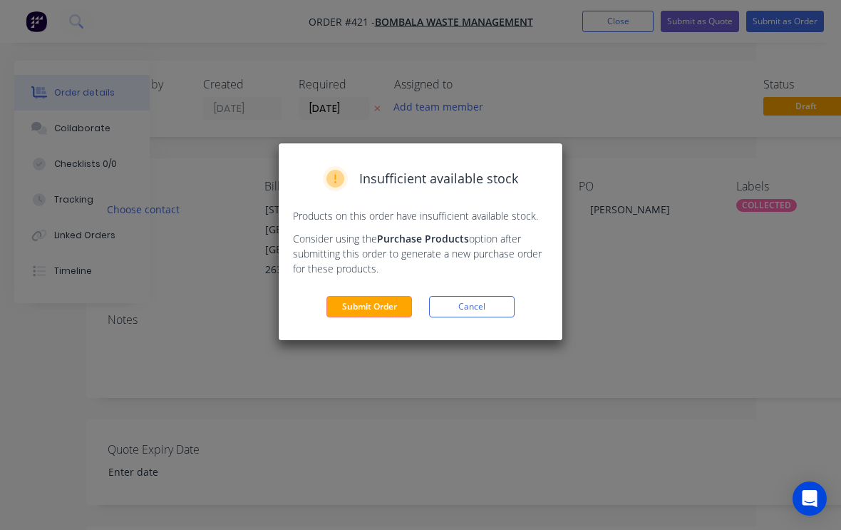
click at [391, 309] on button "Submit Order" at bounding box center [370, 306] width 86 height 21
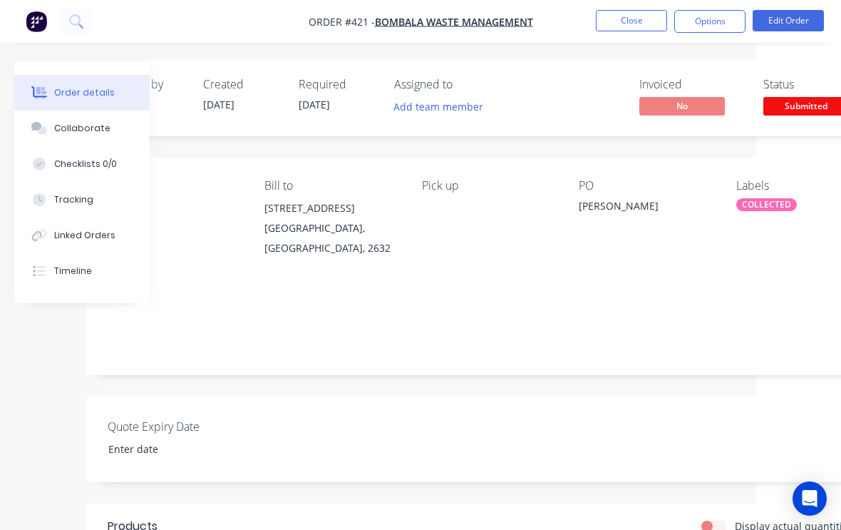
click at [803, 114] on span "Submitted" at bounding box center [807, 106] width 86 height 18
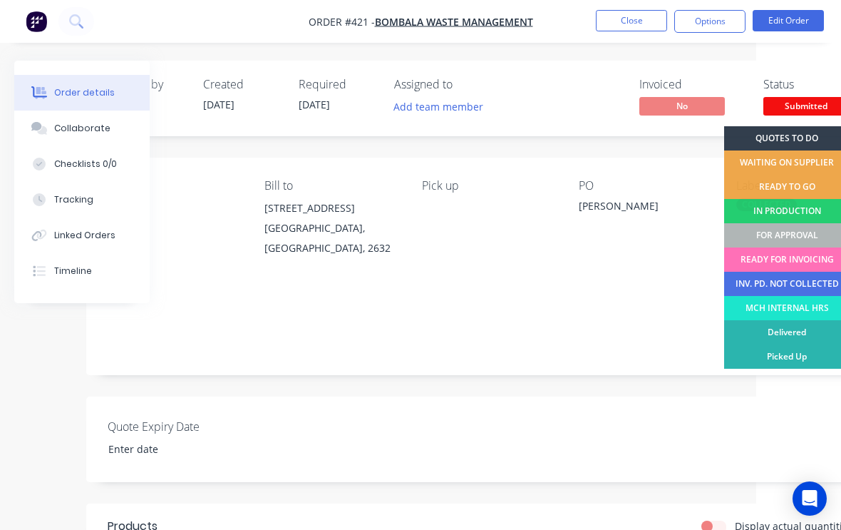
click at [809, 247] on div "READY FOR INVOICING" at bounding box center [787, 259] width 126 height 24
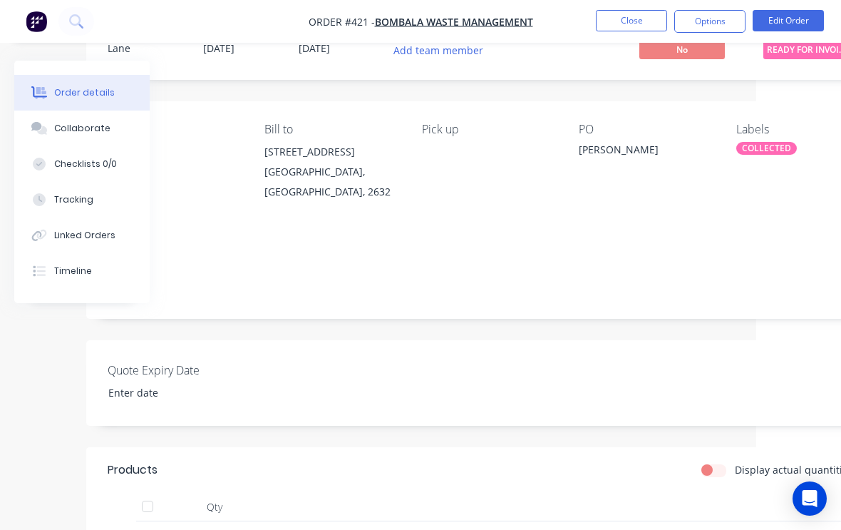
scroll to position [33, 85]
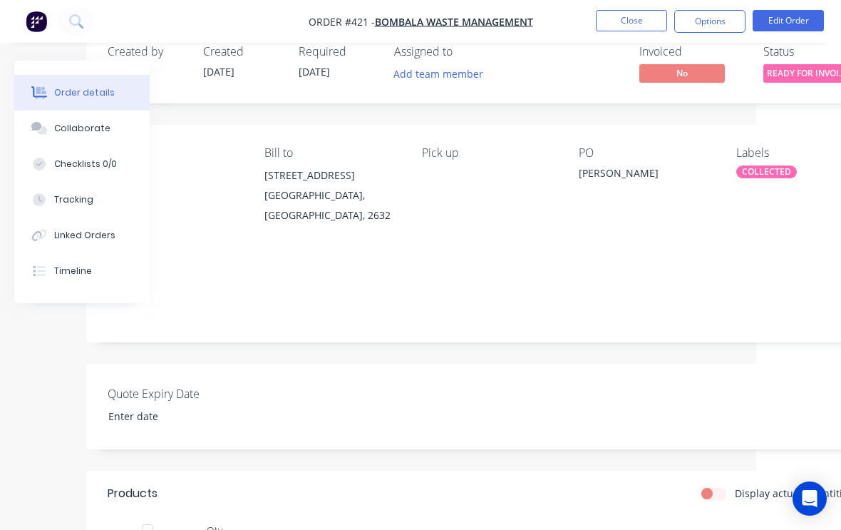
click at [613, 29] on button "Close" at bounding box center [631, 20] width 71 height 21
